Goal: Check status: Check status

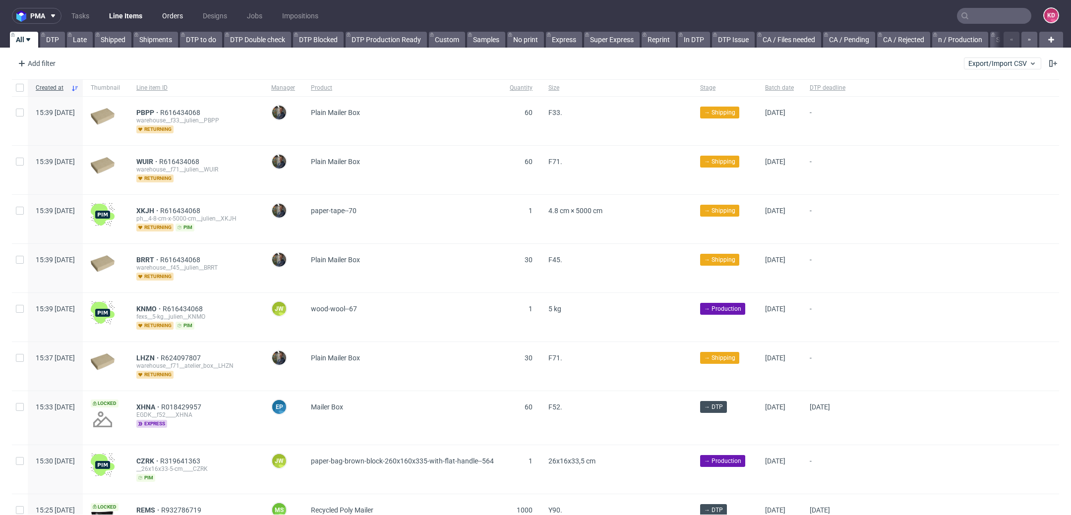
click at [187, 12] on link "Orders" at bounding box center [172, 16] width 33 height 16
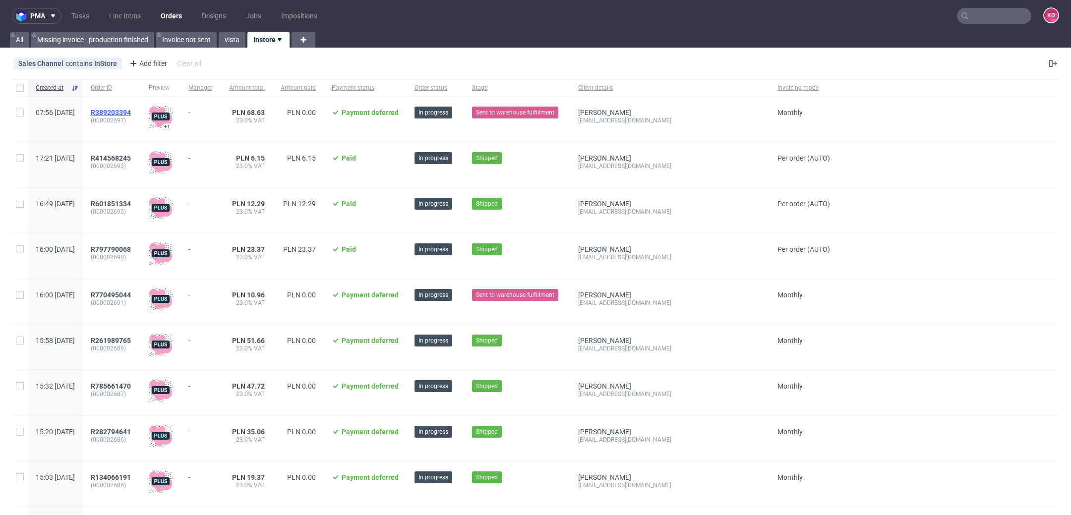
click at [131, 114] on span "R389203394" at bounding box center [111, 113] width 40 height 8
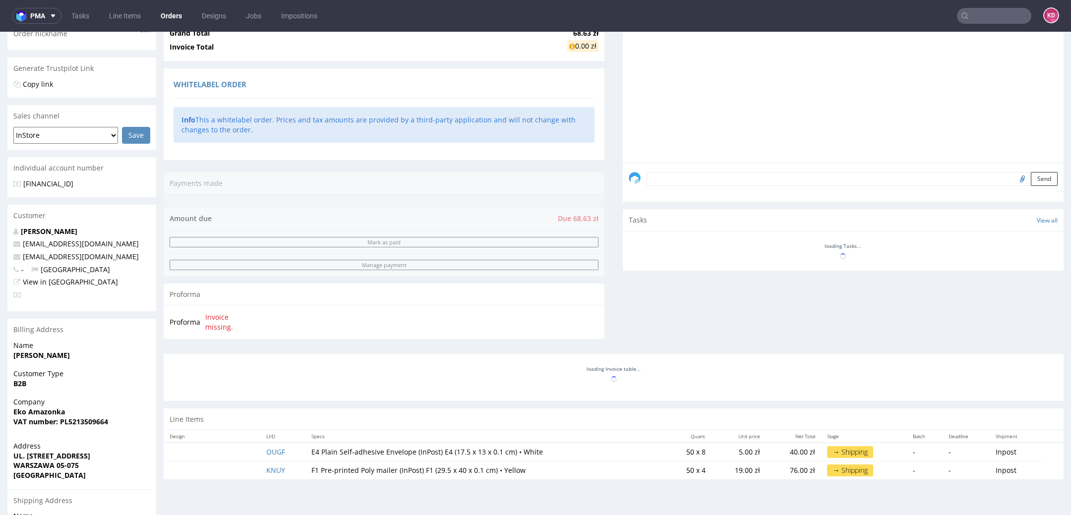
scroll to position [327, 0]
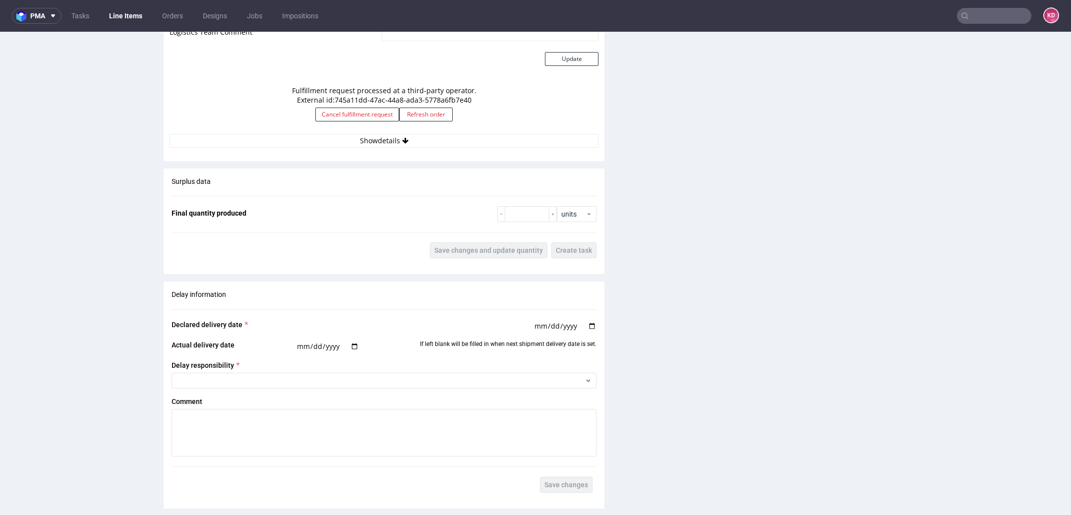
scroll to position [928, 0]
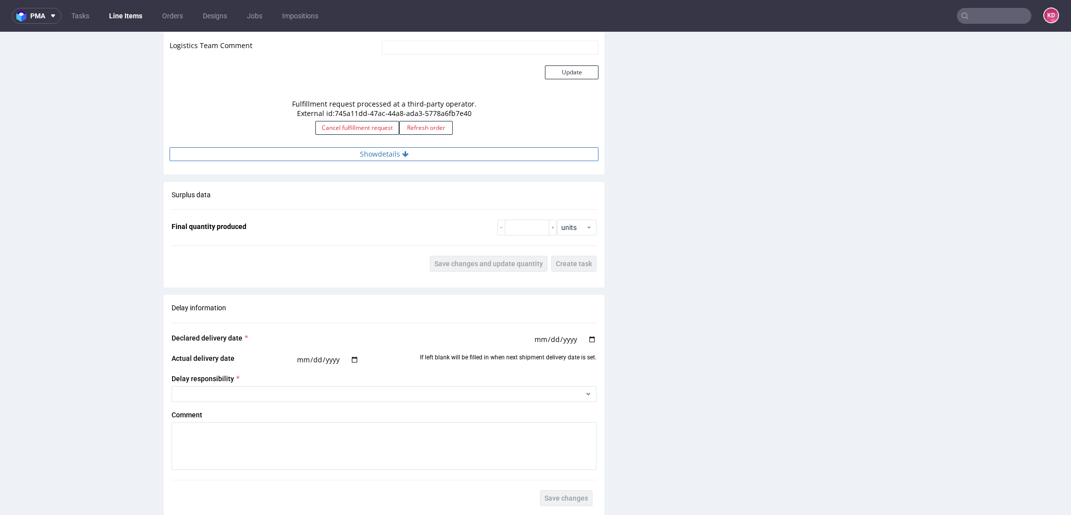
click at [476, 154] on button "Show details" at bounding box center [384, 154] width 429 height 14
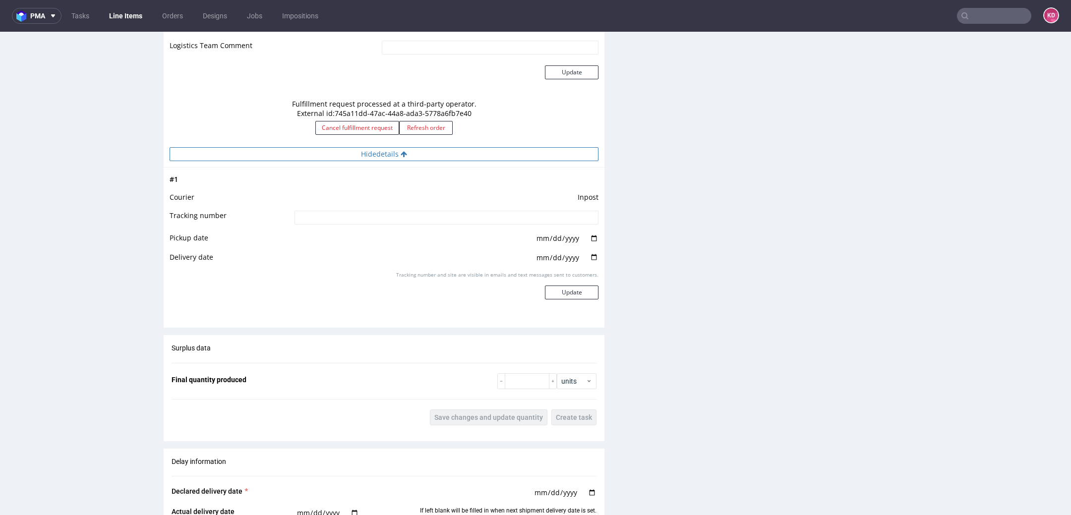
click at [476, 154] on button "Hide details" at bounding box center [384, 154] width 429 height 14
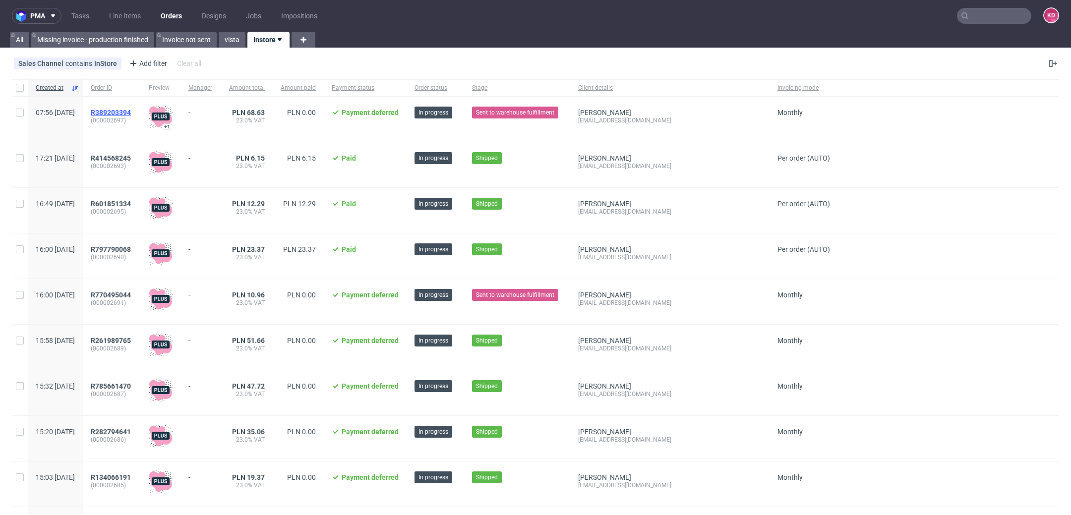
click at [131, 109] on span "R389203394" at bounding box center [111, 113] width 40 height 8
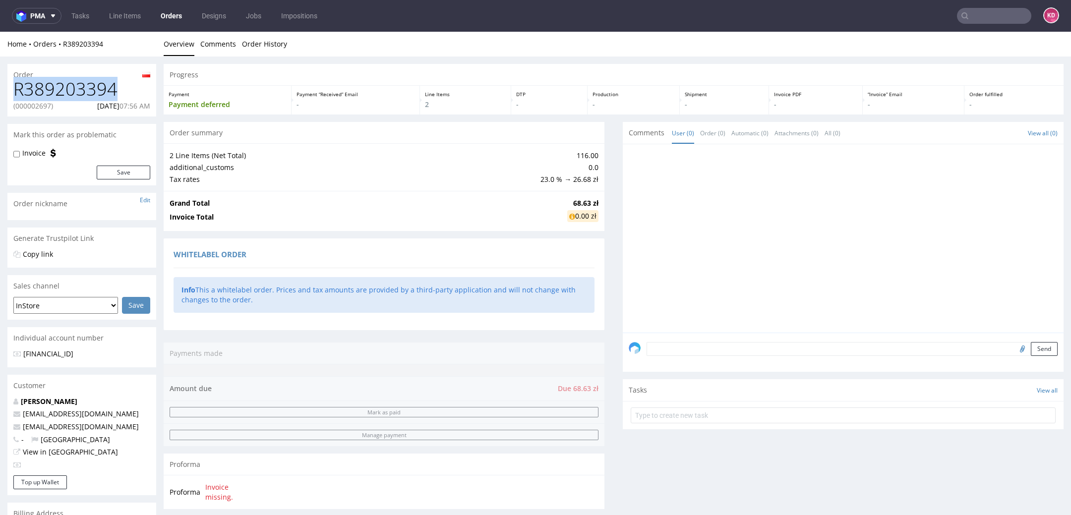
drag, startPoint x: 131, startPoint y: 88, endPoint x: 11, endPoint y: 89, distance: 120.0
click at [11, 89] on div "R389203394 (000002697) [DATE] 07:56 AM" at bounding box center [81, 97] width 149 height 37
copy h1 "R389203394"
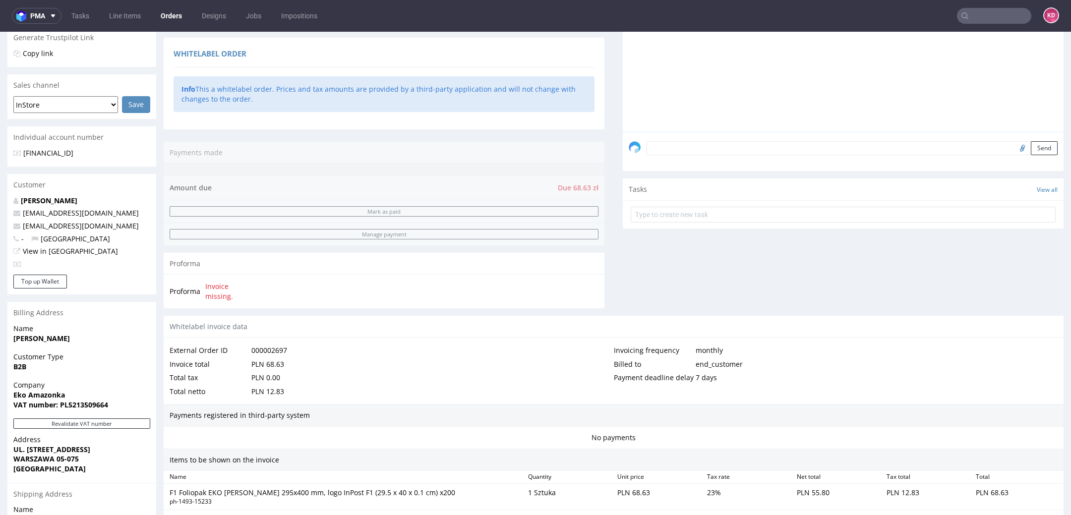
scroll to position [432, 0]
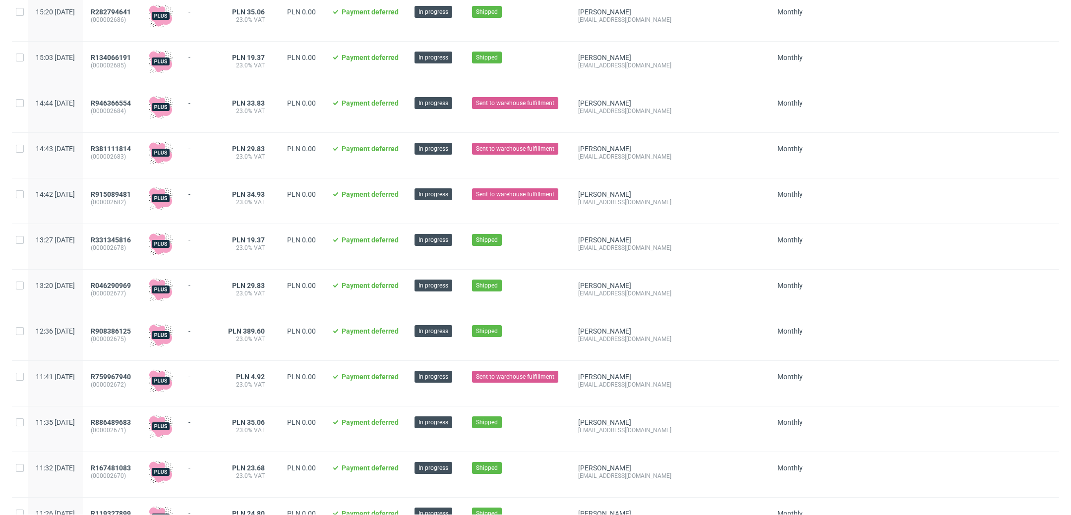
scroll to position [433, 0]
